Goal: Task Accomplishment & Management: Manage account settings

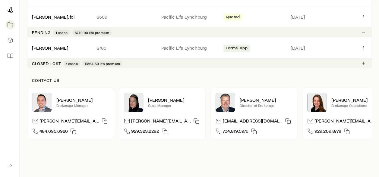
scroll to position [65, 0]
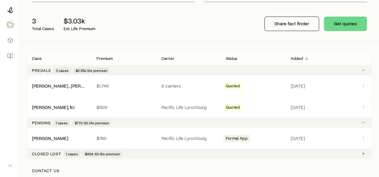
click at [241, 139] on span "Formal App" at bounding box center [237, 139] width 22 height 6
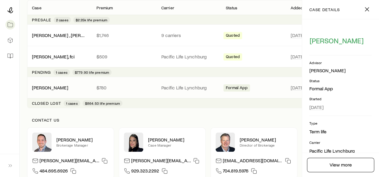
scroll to position [125, 0]
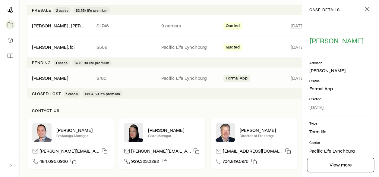
click at [97, 93] on span "$864.50 life premium" at bounding box center [102, 93] width 35 height 5
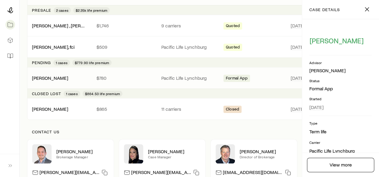
click at [232, 109] on span "Closed" at bounding box center [232, 110] width 13 height 6
click at [235, 76] on span "Formal App" at bounding box center [237, 79] width 22 height 6
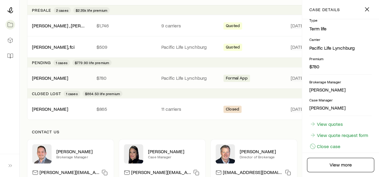
scroll to position [114, 0]
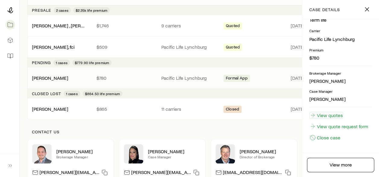
click at [325, 112] on link "View quotes" at bounding box center [326, 115] width 34 height 7
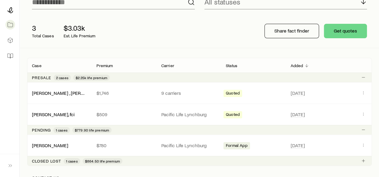
scroll to position [90, 0]
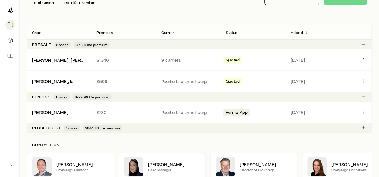
click at [358, 77] on div "[DATE]" at bounding box center [328, 81] width 77 height 8
click at [364, 80] on icon "Client cases" at bounding box center [363, 81] width 5 height 5
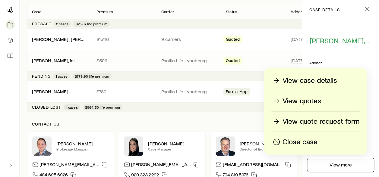
scroll to position [121, 0]
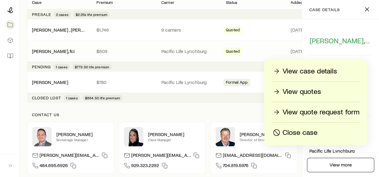
click at [304, 133] on p "Close case" at bounding box center [300, 133] width 35 height 10
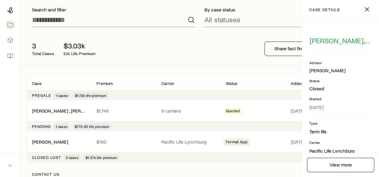
scroll to position [0, 0]
